Goal: Navigation & Orientation: Find specific page/section

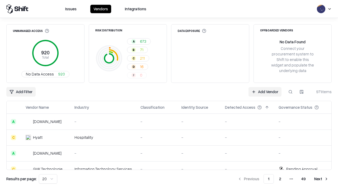
click at [48, 179] on html "Issues Vendors Integrations Unmanaged Access 920 Total No Data Access 920 Risk …" at bounding box center [169, 95] width 338 height 190
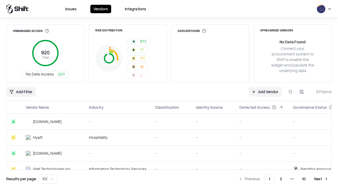
click at [321, 179] on button "Next" at bounding box center [321, 178] width 21 height 9
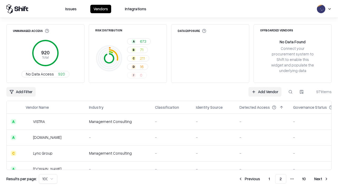
click at [321, 179] on button "Next" at bounding box center [321, 178] width 21 height 9
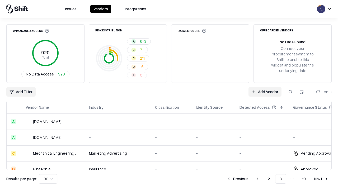
click at [321, 179] on button "Next" at bounding box center [321, 178] width 21 height 9
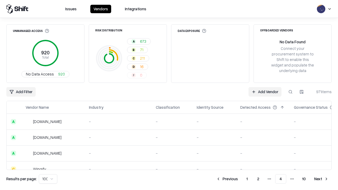
click at [321, 179] on button "Next" at bounding box center [321, 178] width 21 height 9
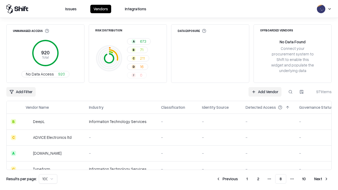
click at [321, 179] on button "Next" at bounding box center [321, 178] width 21 height 9
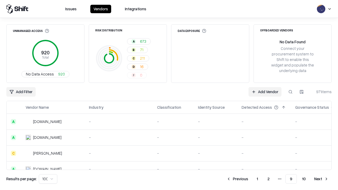
click at [321, 179] on button "Next" at bounding box center [321, 178] width 21 height 9
click at [249, 179] on button "Previous" at bounding box center [249, 178] width 28 height 9
click at [237, 179] on button "Previous" at bounding box center [237, 178] width 28 height 9
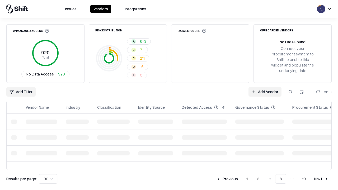
click at [227, 179] on button "Previous" at bounding box center [227, 178] width 28 height 9
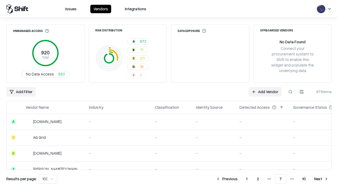
click at [227, 179] on button "Previous" at bounding box center [227, 178] width 28 height 9
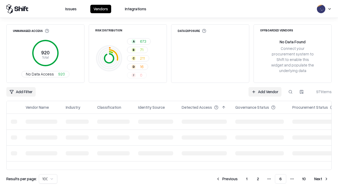
click at [227, 179] on button "Previous" at bounding box center [227, 178] width 28 height 9
